Goal: Information Seeking & Learning: Stay updated

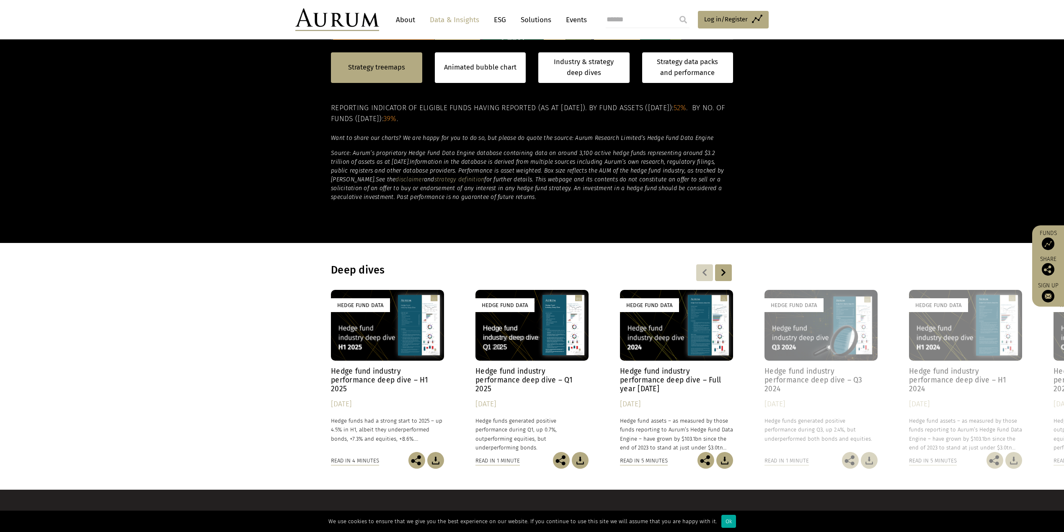
scroll to position [571, 0]
